Goal: Obtain resource: Obtain resource

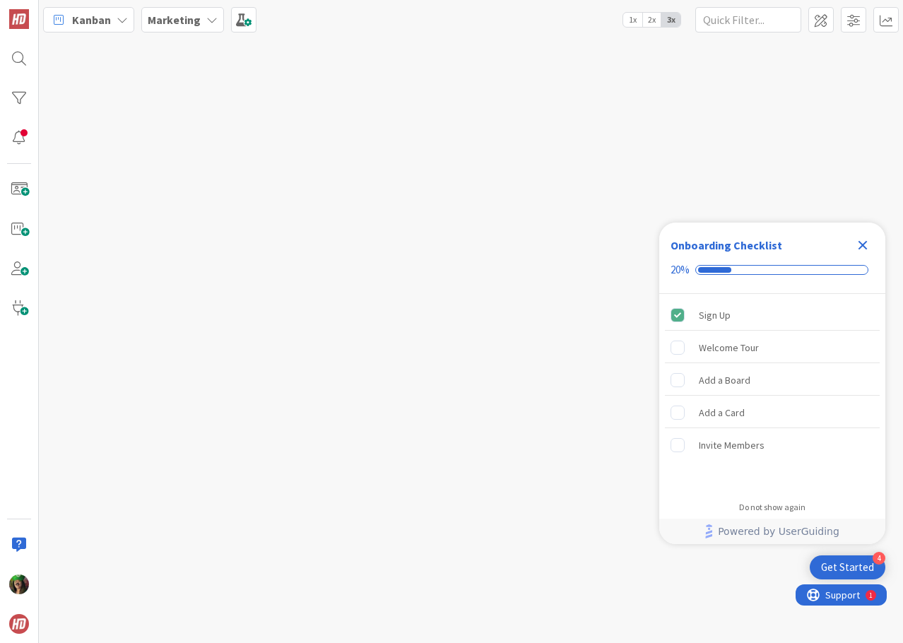
click at [858, 245] on icon "Close Checklist" at bounding box center [862, 245] width 17 height 17
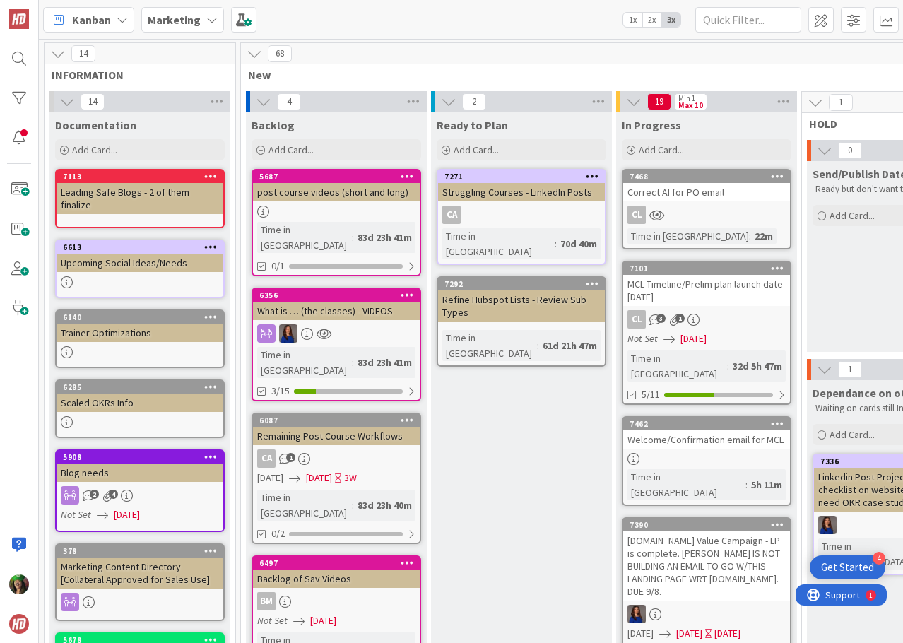
click at [190, 22] on b "Marketing" at bounding box center [174, 20] width 53 height 14
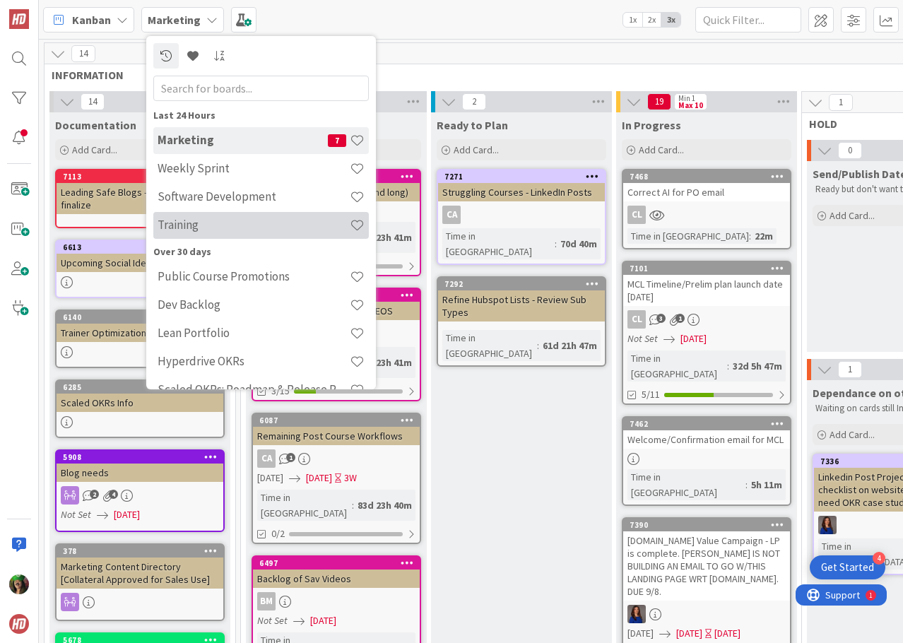
click at [206, 220] on h4 "Training" at bounding box center [254, 225] width 192 height 14
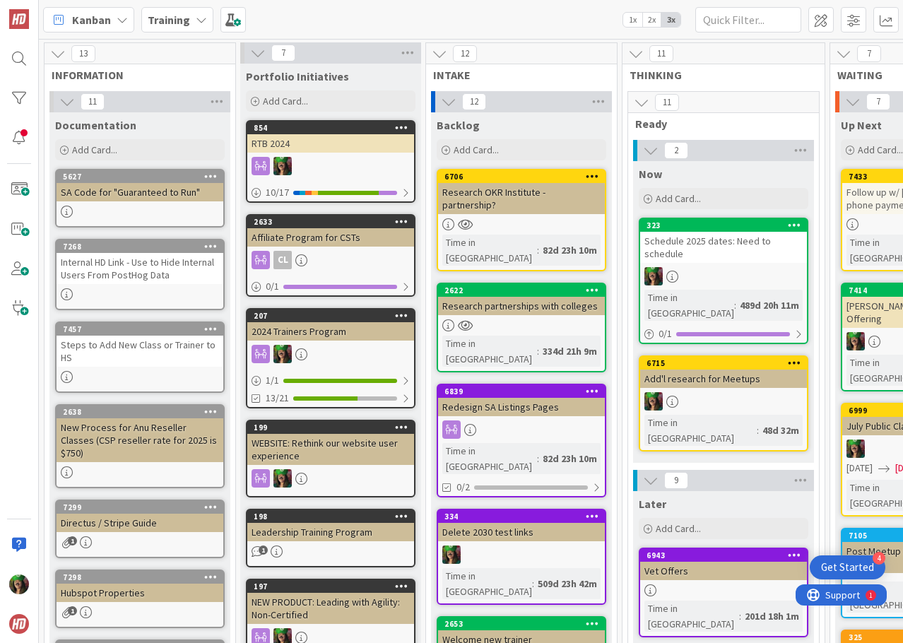
click at [118, 192] on div "SA Code for "Guaranteed to Run"" at bounding box center [140, 192] width 167 height 18
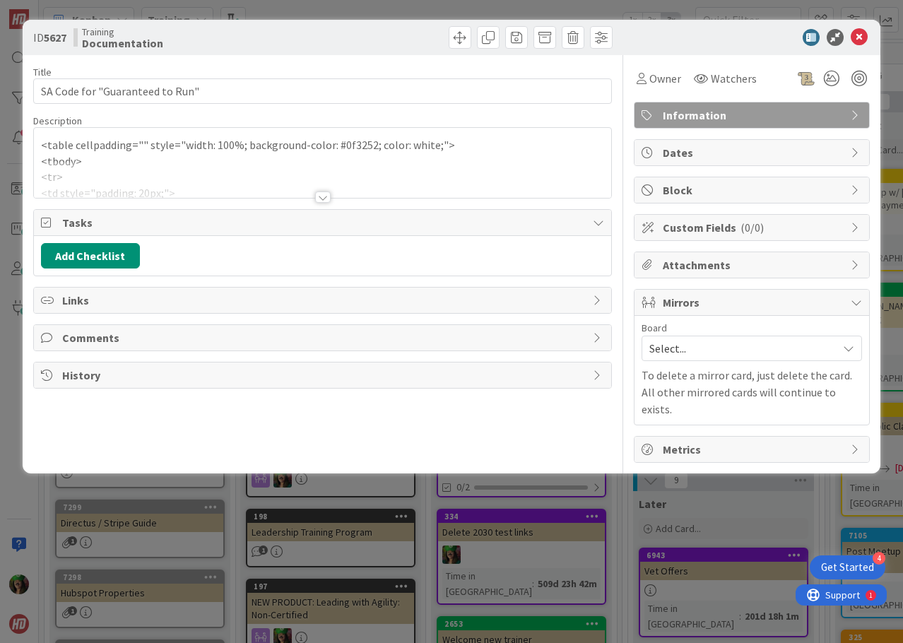
click at [118, 192] on div at bounding box center [322, 180] width 577 height 36
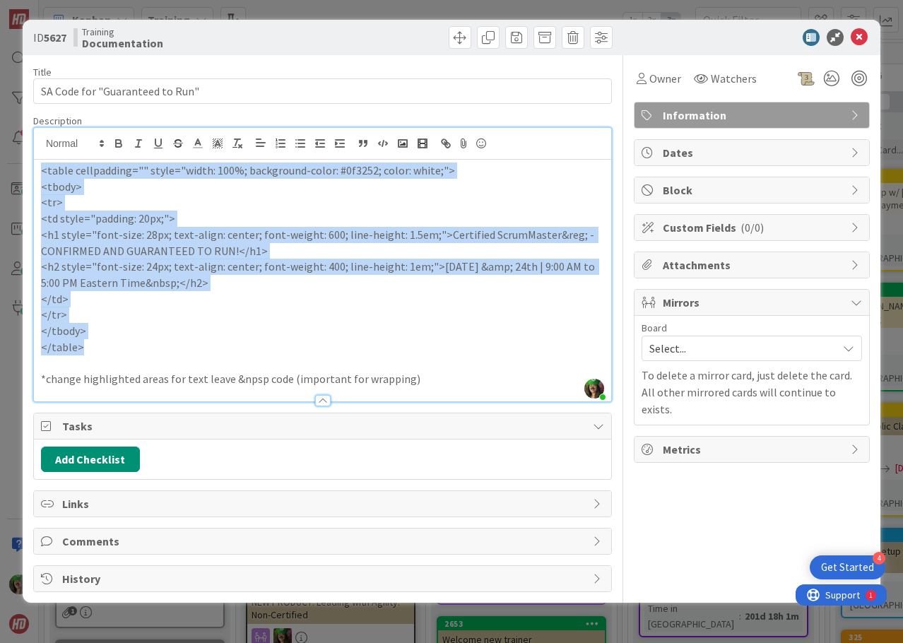
drag, startPoint x: 49, startPoint y: 174, endPoint x: 119, endPoint y: 343, distance: 183.0
click at [119, 343] on div "<table cellpadding="" style="width: 100%; background-color: #0f3252; color: whi…" at bounding box center [322, 281] width 577 height 242
copy div "<table cellpadding="" style="width: 100%; background-color: #0f3252; color: whi…"
